Goal: Transaction & Acquisition: Purchase product/service

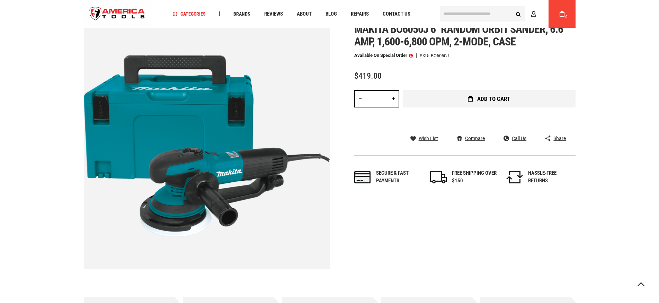
scroll to position [104, 0]
click at [459, 103] on button "Add to Cart" at bounding box center [489, 98] width 173 height 17
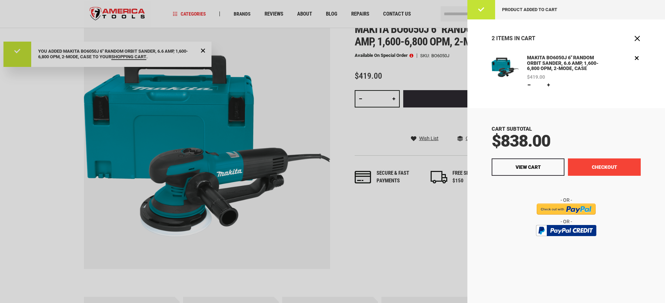
click at [613, 165] on button "Checkout" at bounding box center [604, 166] width 73 height 17
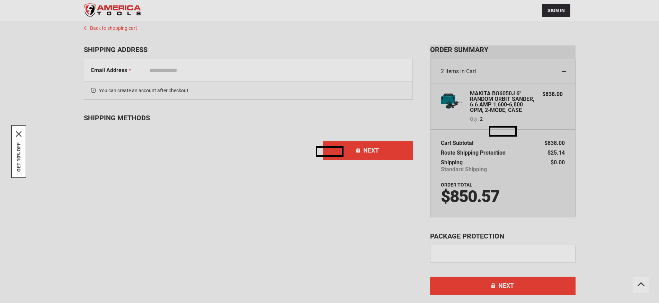
scroll to position [45, 0]
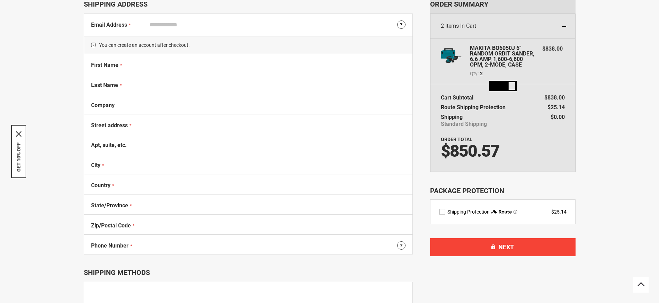
select select "**"
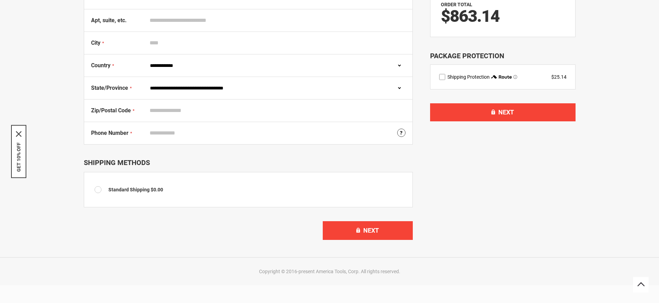
scroll to position [149, 0]
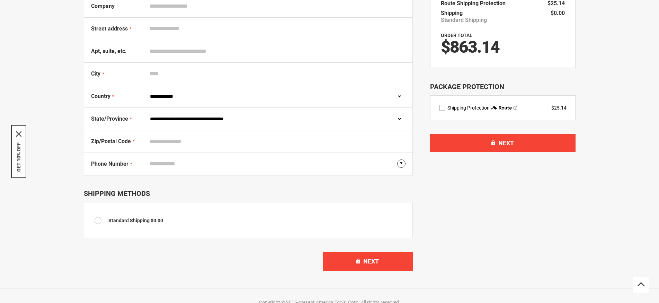
click at [515, 107] on span "route shipping protection selector element" at bounding box center [516, 108] width 4 height 4
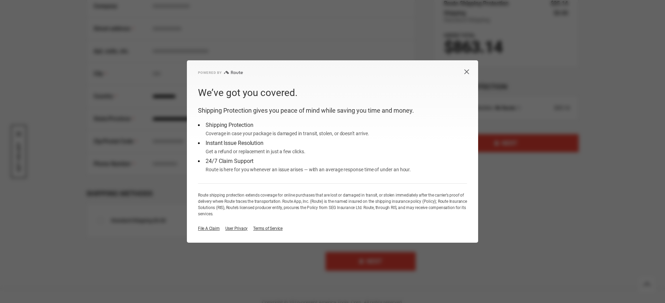
click at [467, 72] on icon "Close dialog button" at bounding box center [466, 71] width 5 height 5
